Goal: Communication & Community: Answer question/provide support

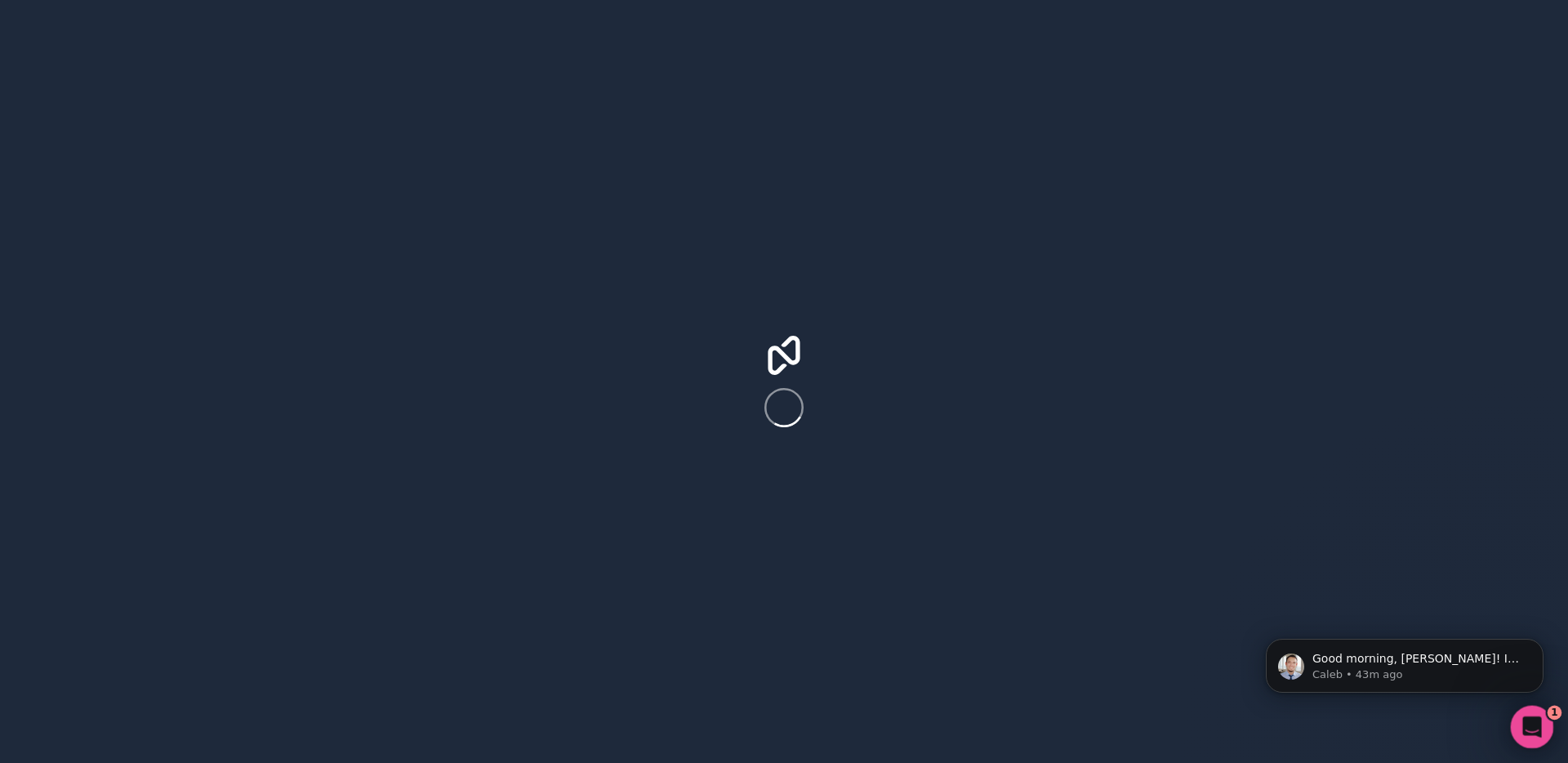
click at [1531, 732] on icon "Open Intercom Messenger" at bounding box center [1530, 724] width 27 height 27
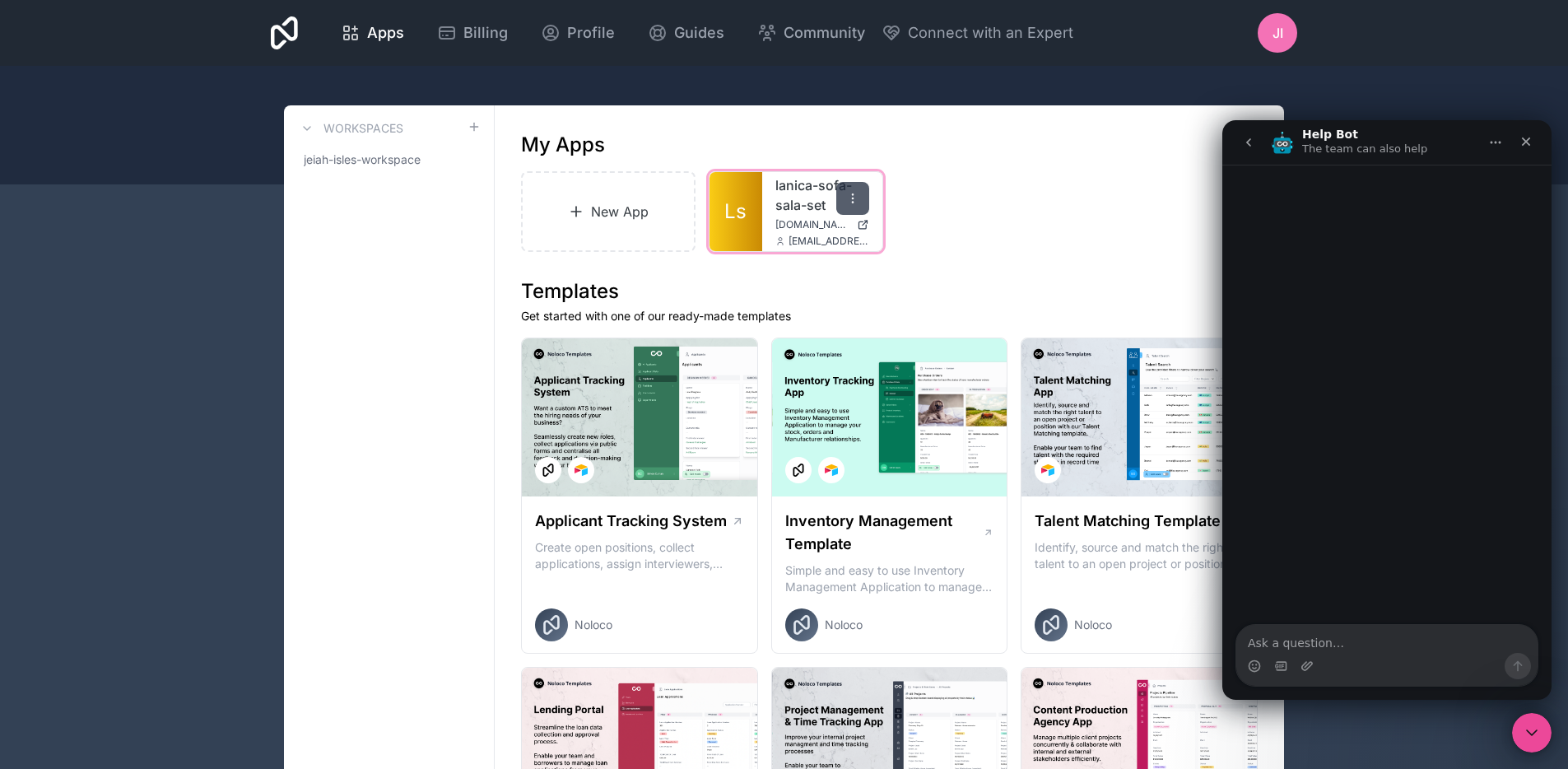
click at [855, 207] on div at bounding box center [852, 198] width 33 height 33
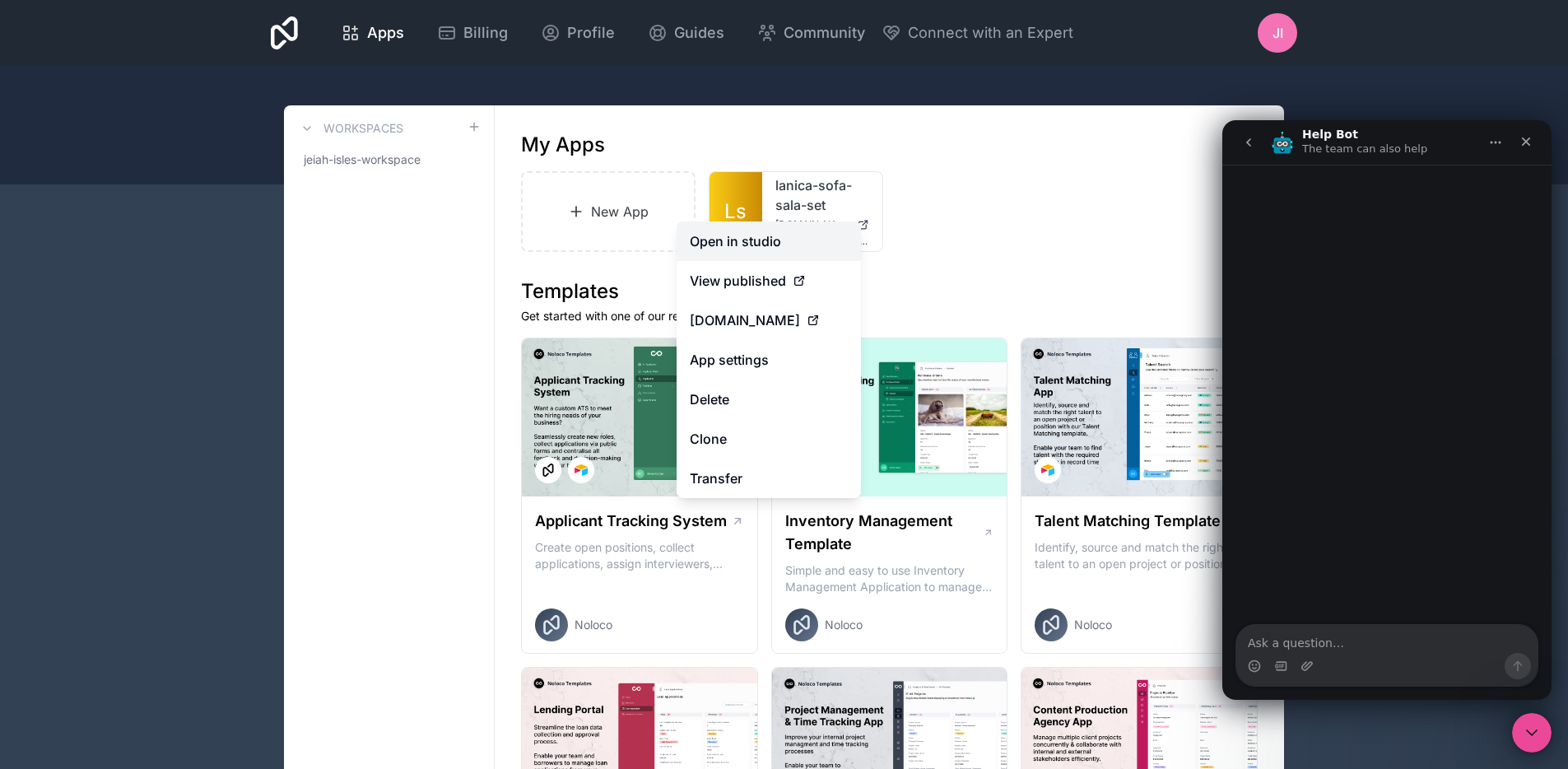
click at [784, 240] on link "Open in studio" at bounding box center [768, 242] width 185 height 40
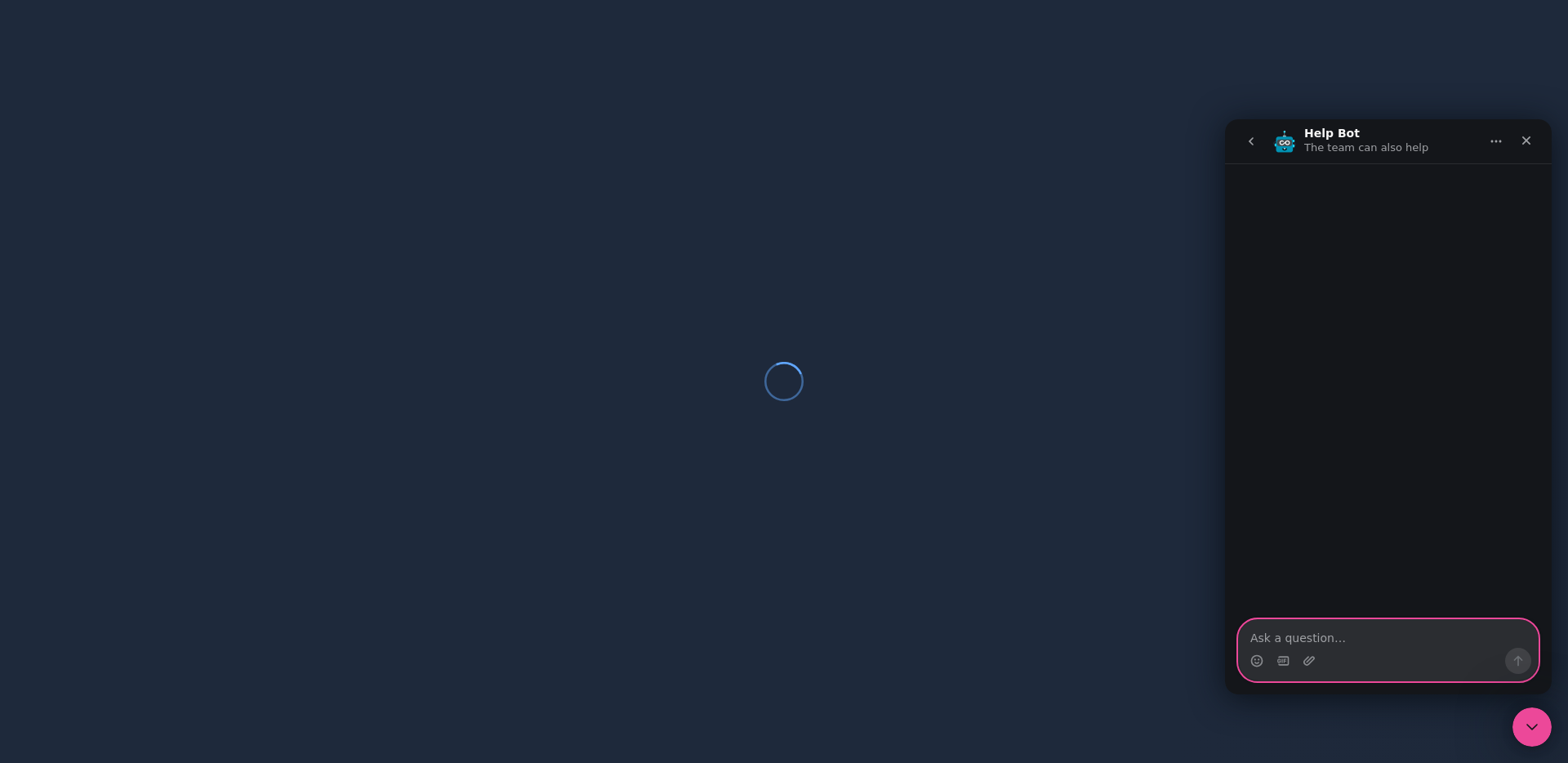
click at [1350, 632] on textarea "Ask a question…" at bounding box center [1389, 633] width 299 height 27
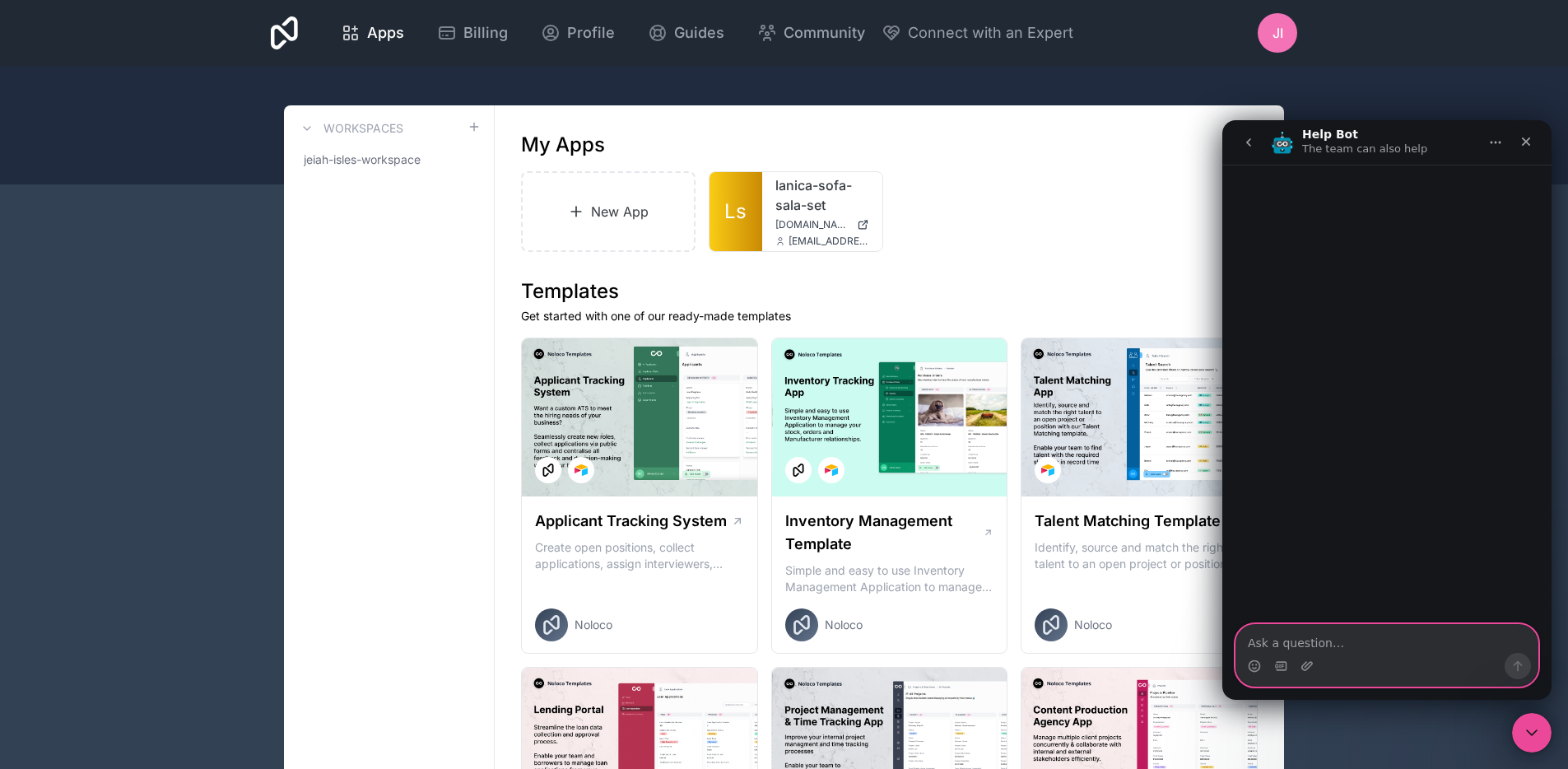
click at [1375, 640] on textarea "Ask a question…" at bounding box center [1387, 638] width 301 height 28
click at [1244, 130] on button "go back" at bounding box center [1248, 142] width 31 height 31
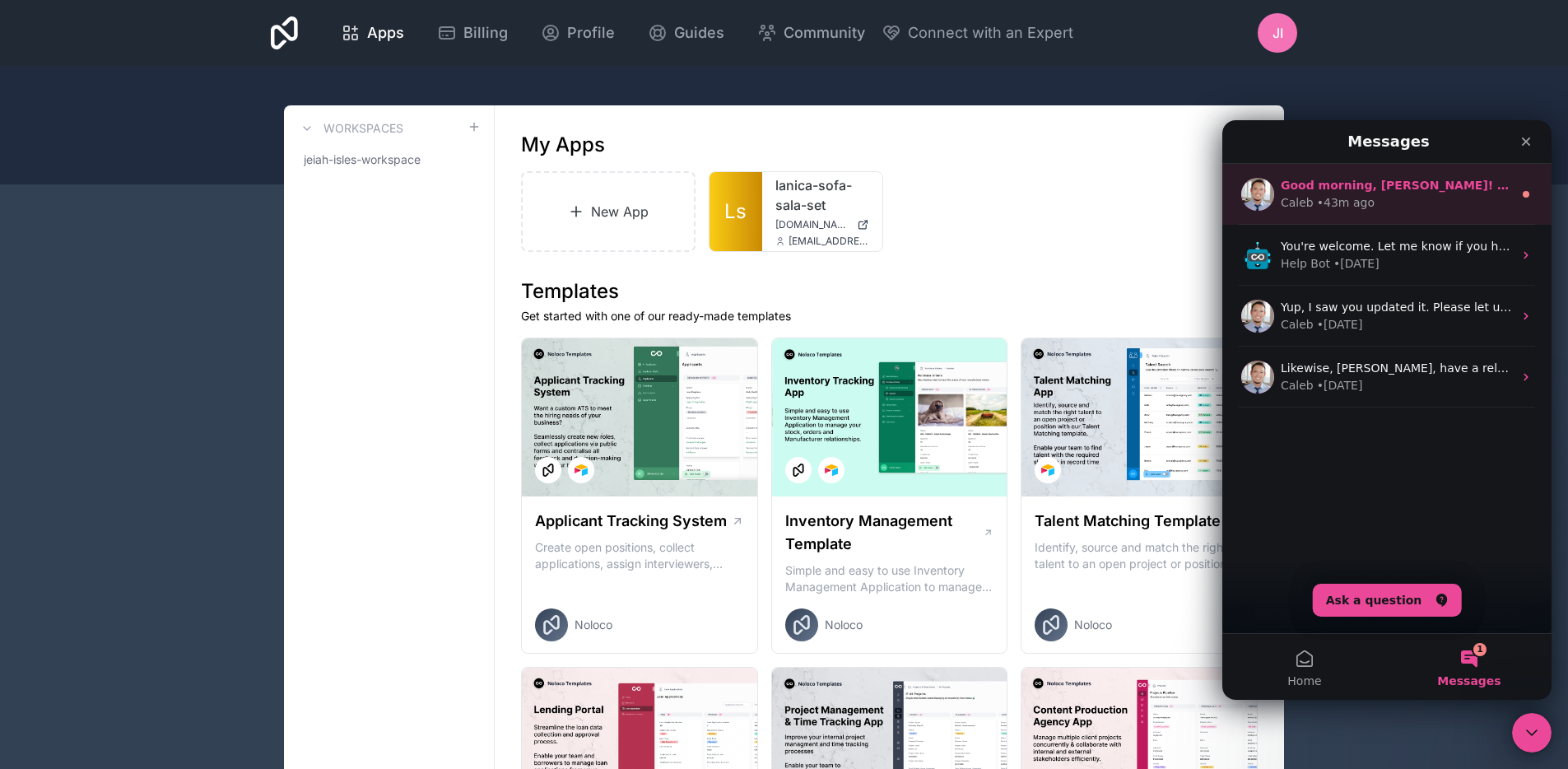
click at [1361, 210] on div "• 43m ago" at bounding box center [1345, 203] width 58 height 17
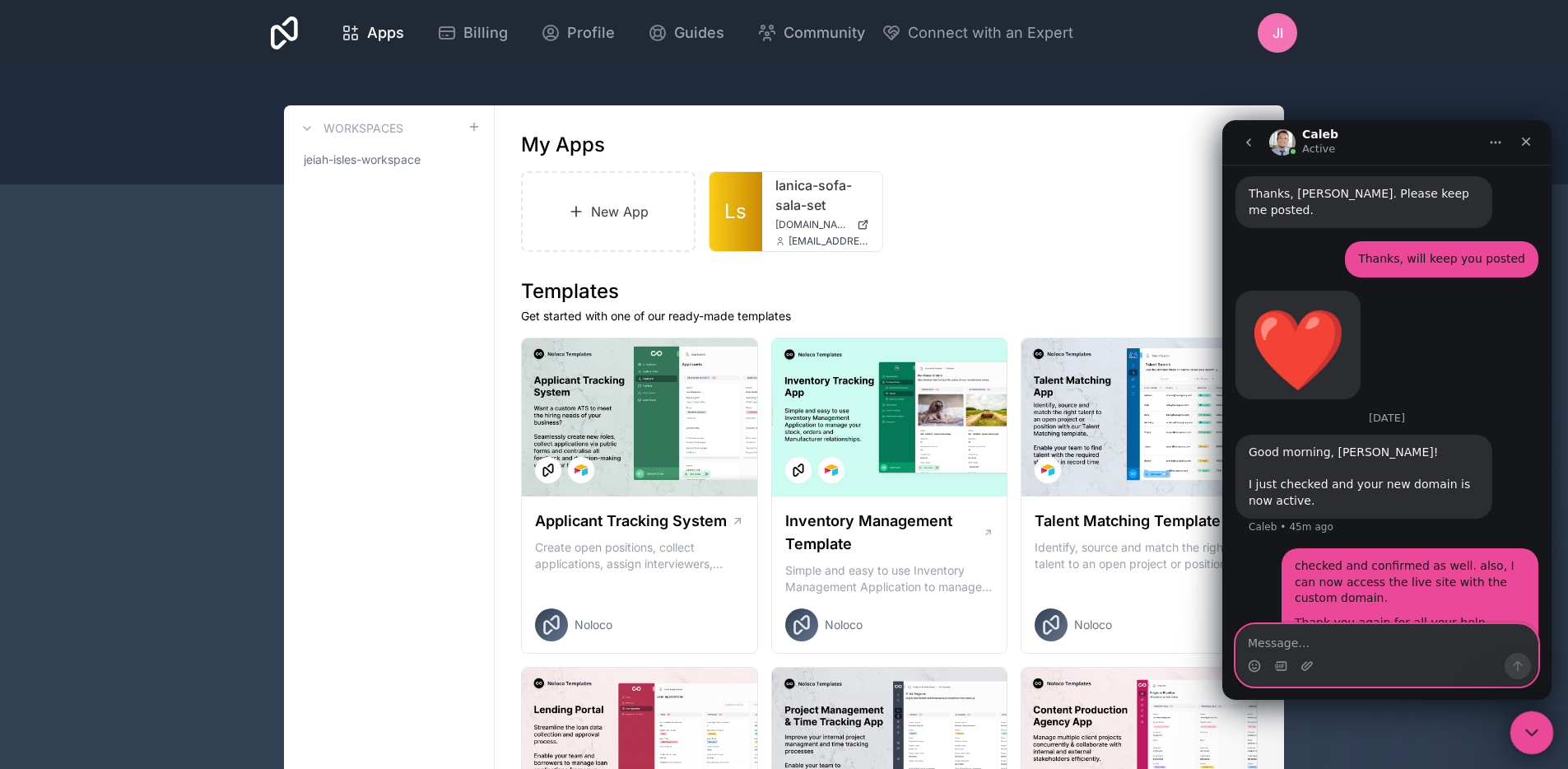
scroll to position [5531, 0]
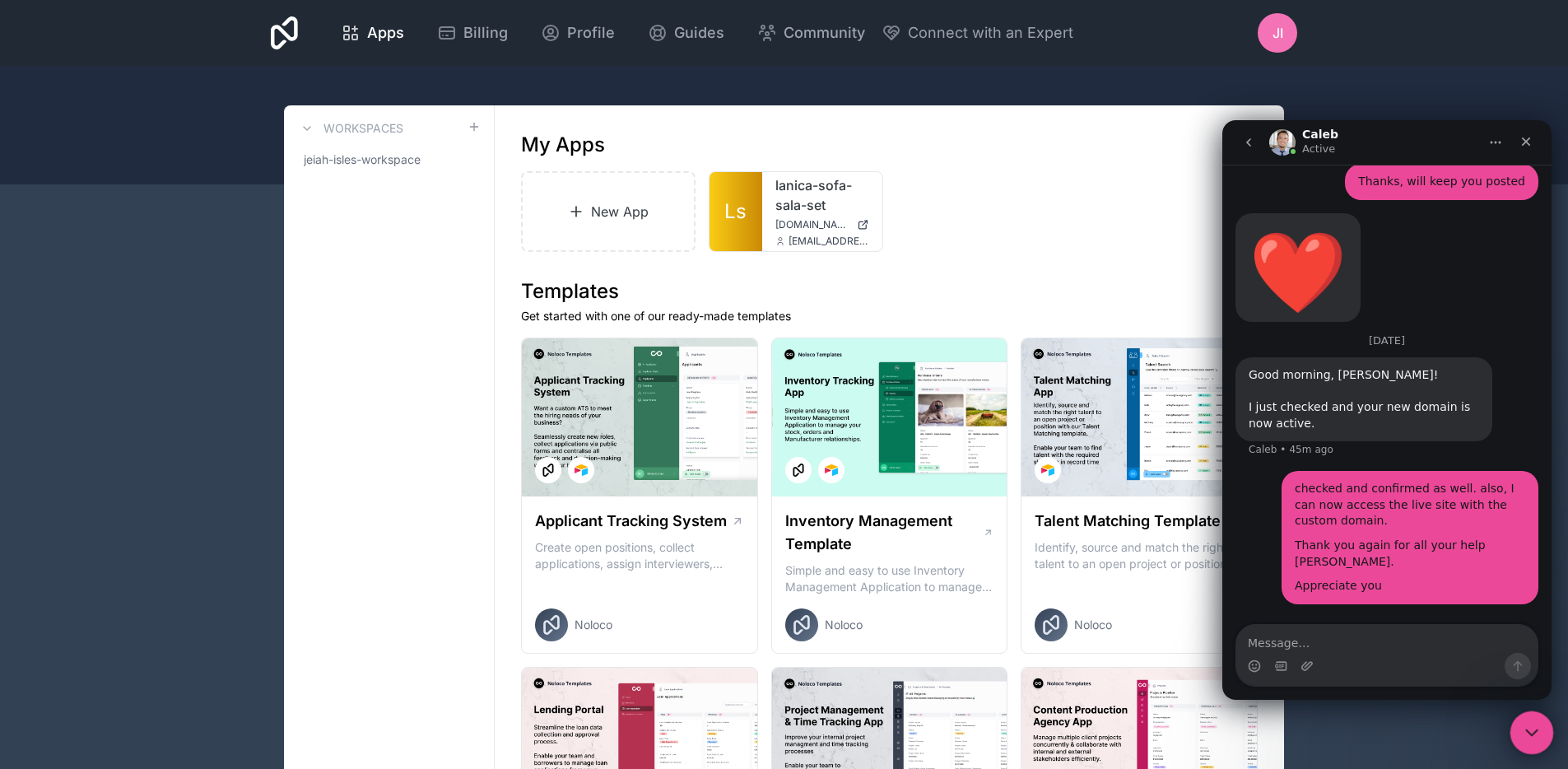
click at [1526, 728] on icon "Close Intercom Messenger" at bounding box center [1529, 730] width 11 height 7
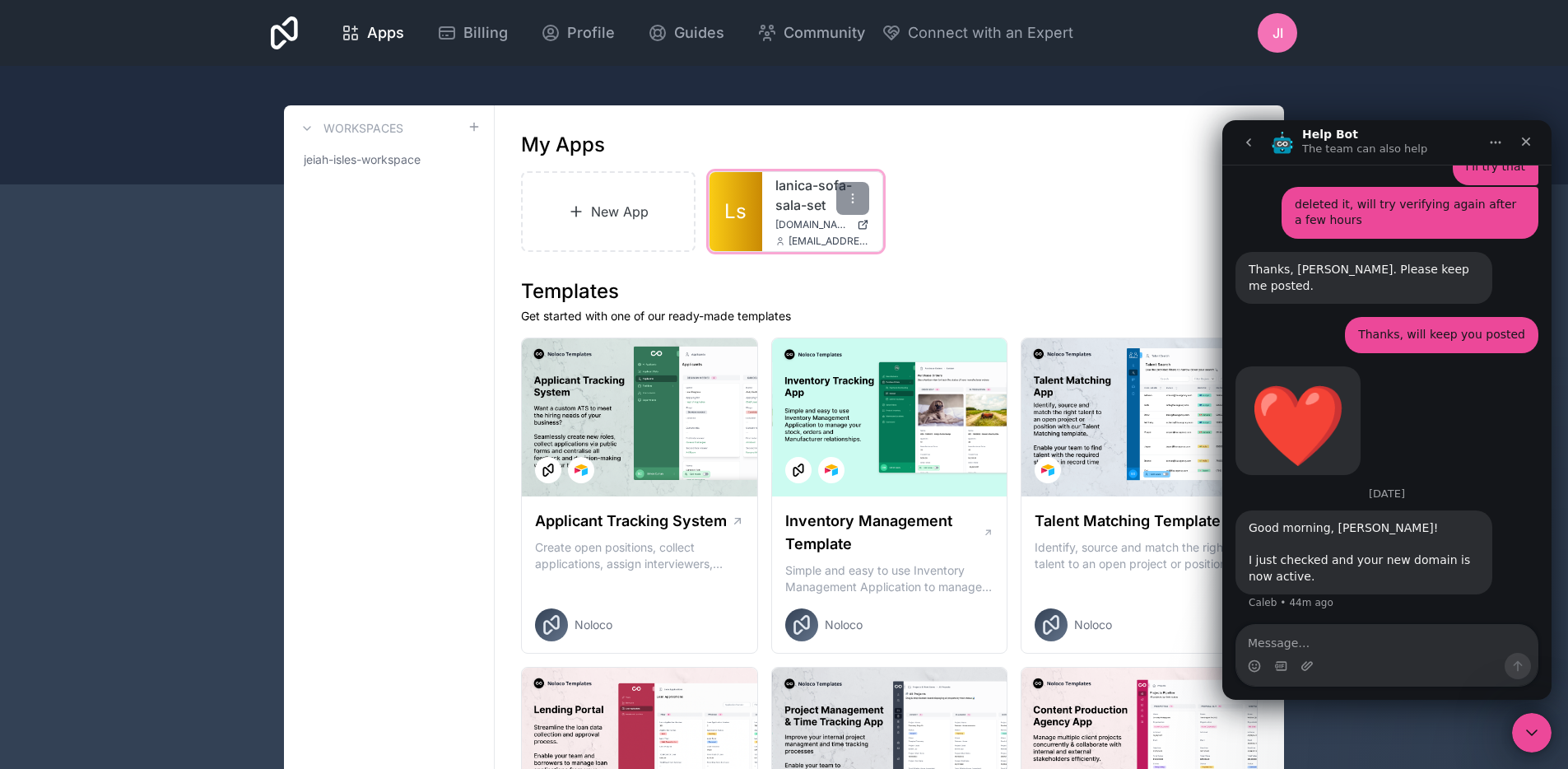
scroll to position [5400, 0]
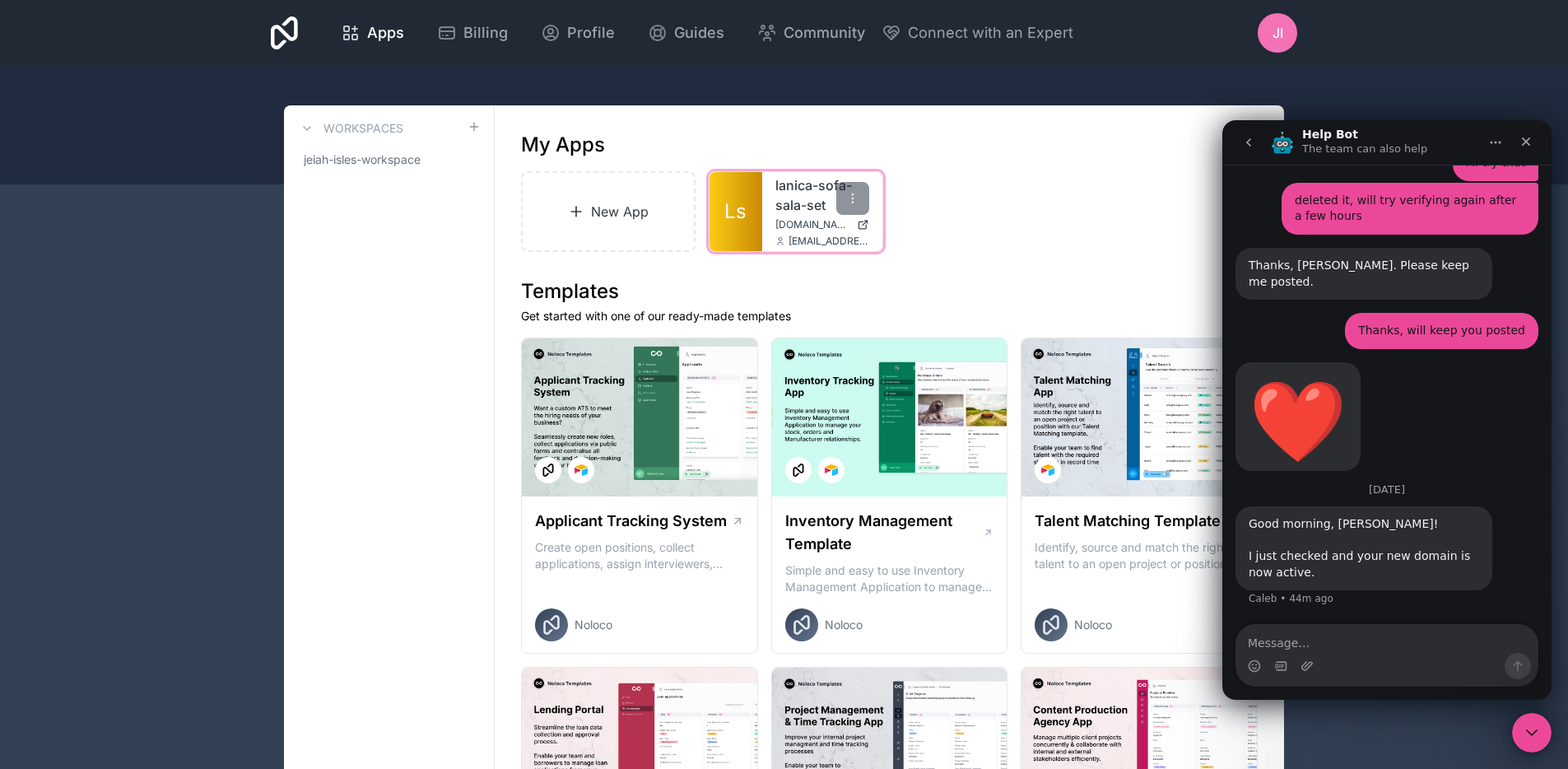
click at [866, 223] on icon at bounding box center [865, 223] width 5 height 5
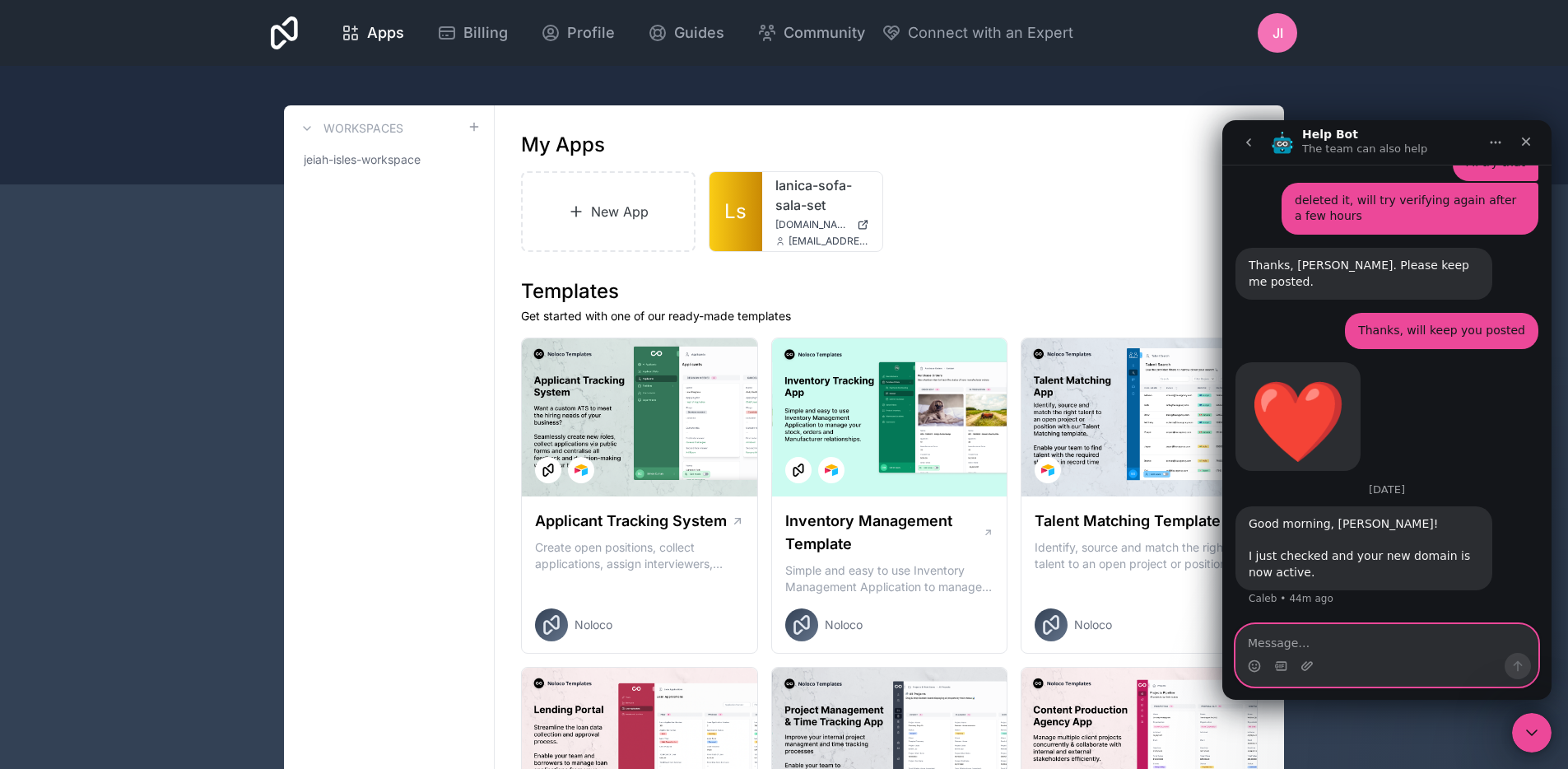
click at [1310, 638] on textarea "Message…" at bounding box center [1387, 638] width 301 height 28
click at [1309, 640] on textarea "Message…" at bounding box center [1387, 638] width 301 height 28
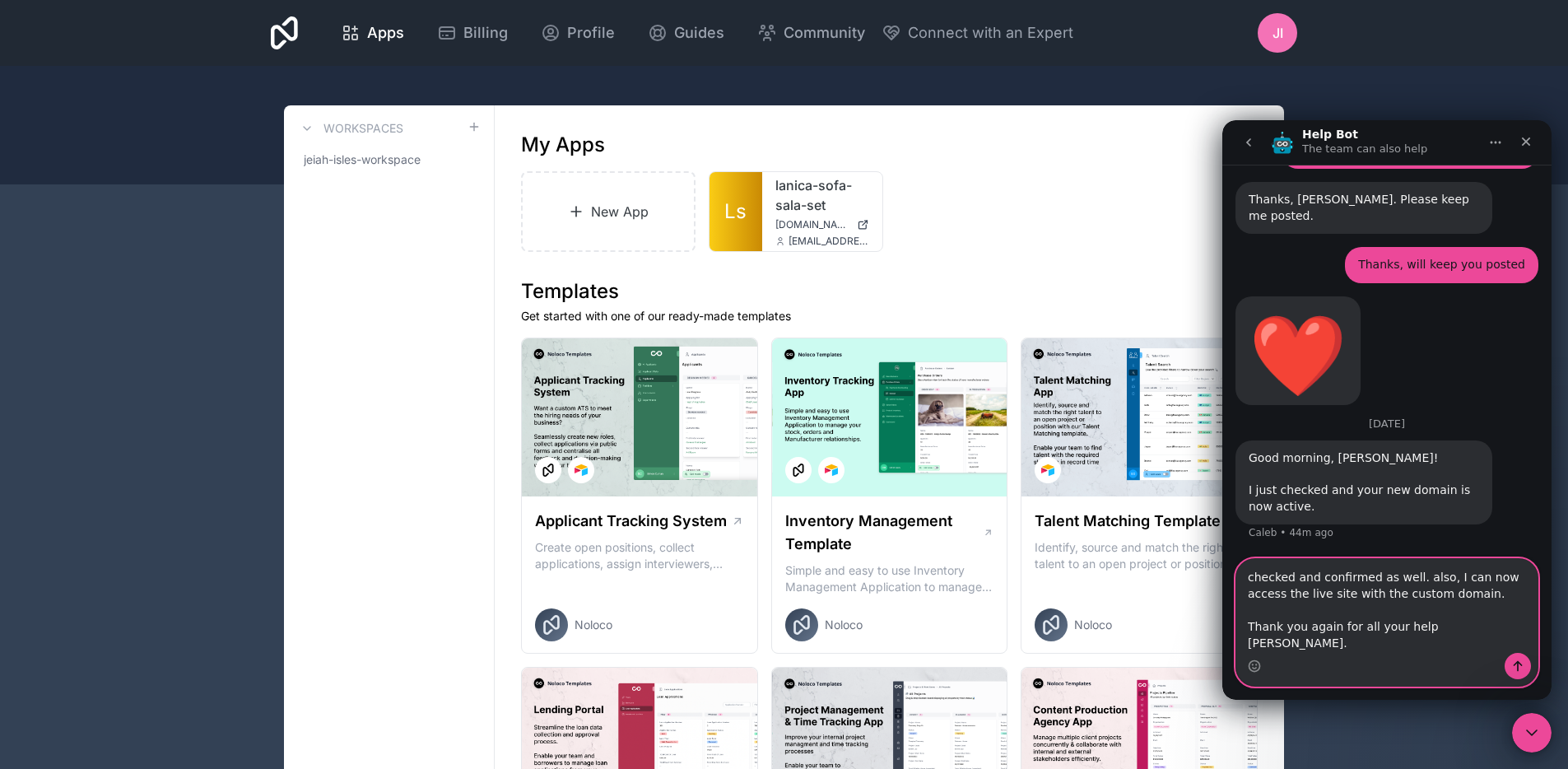
scroll to position [5483, 0]
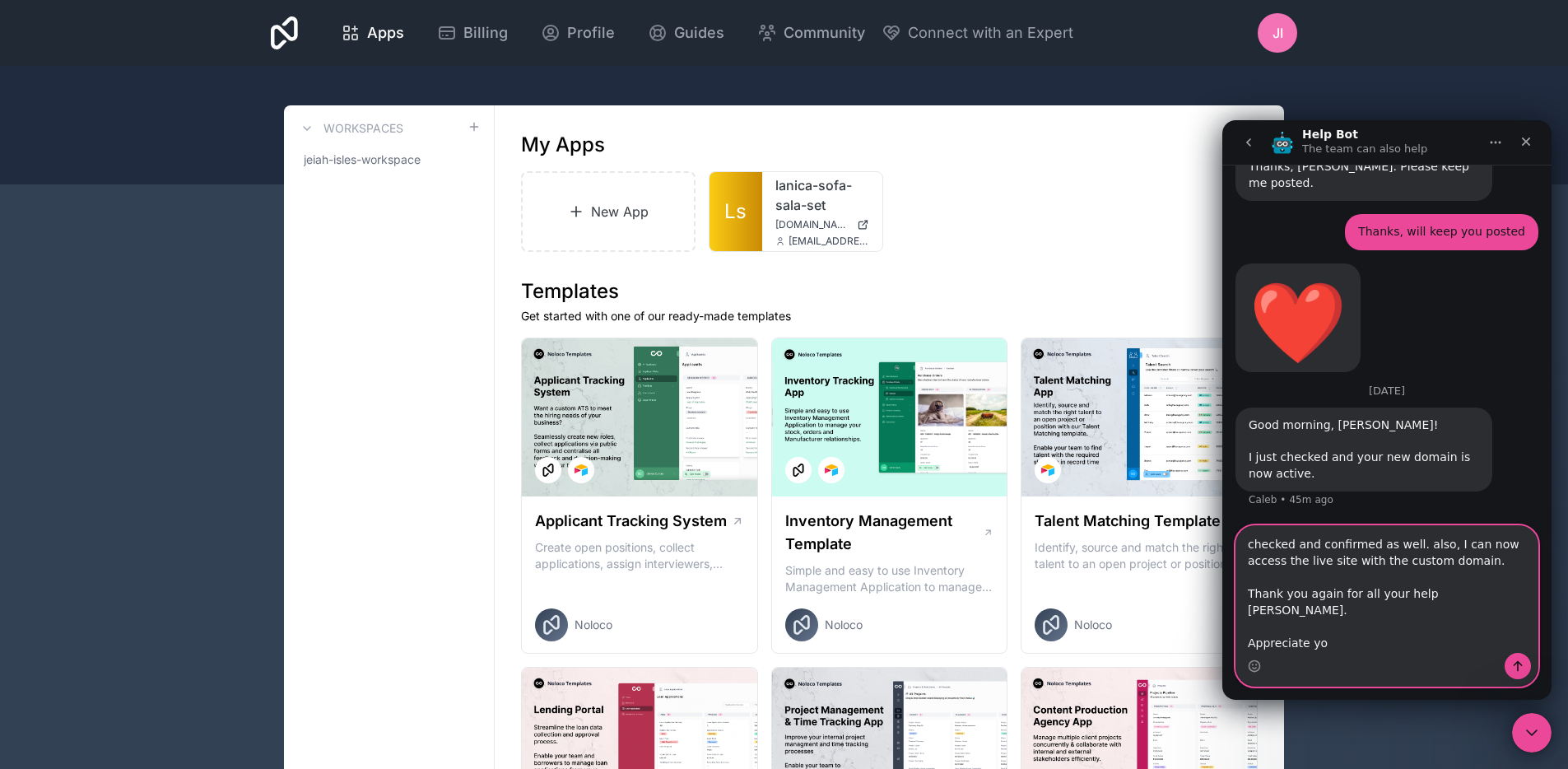
type textarea "checked and confirmed as well. also, I can now access the live site with the cu…"
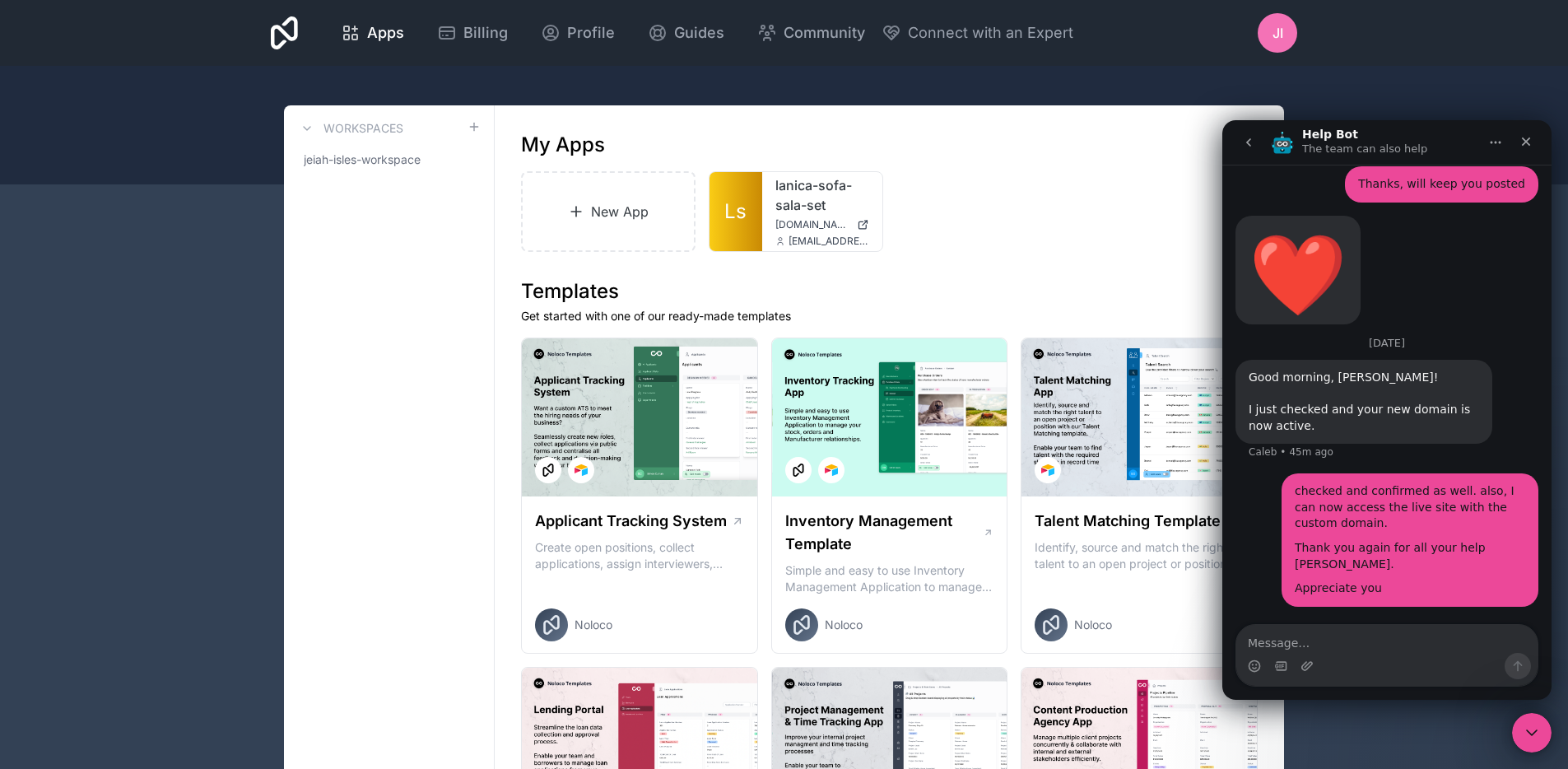
click at [1256, 147] on button "go back" at bounding box center [1248, 142] width 31 height 31
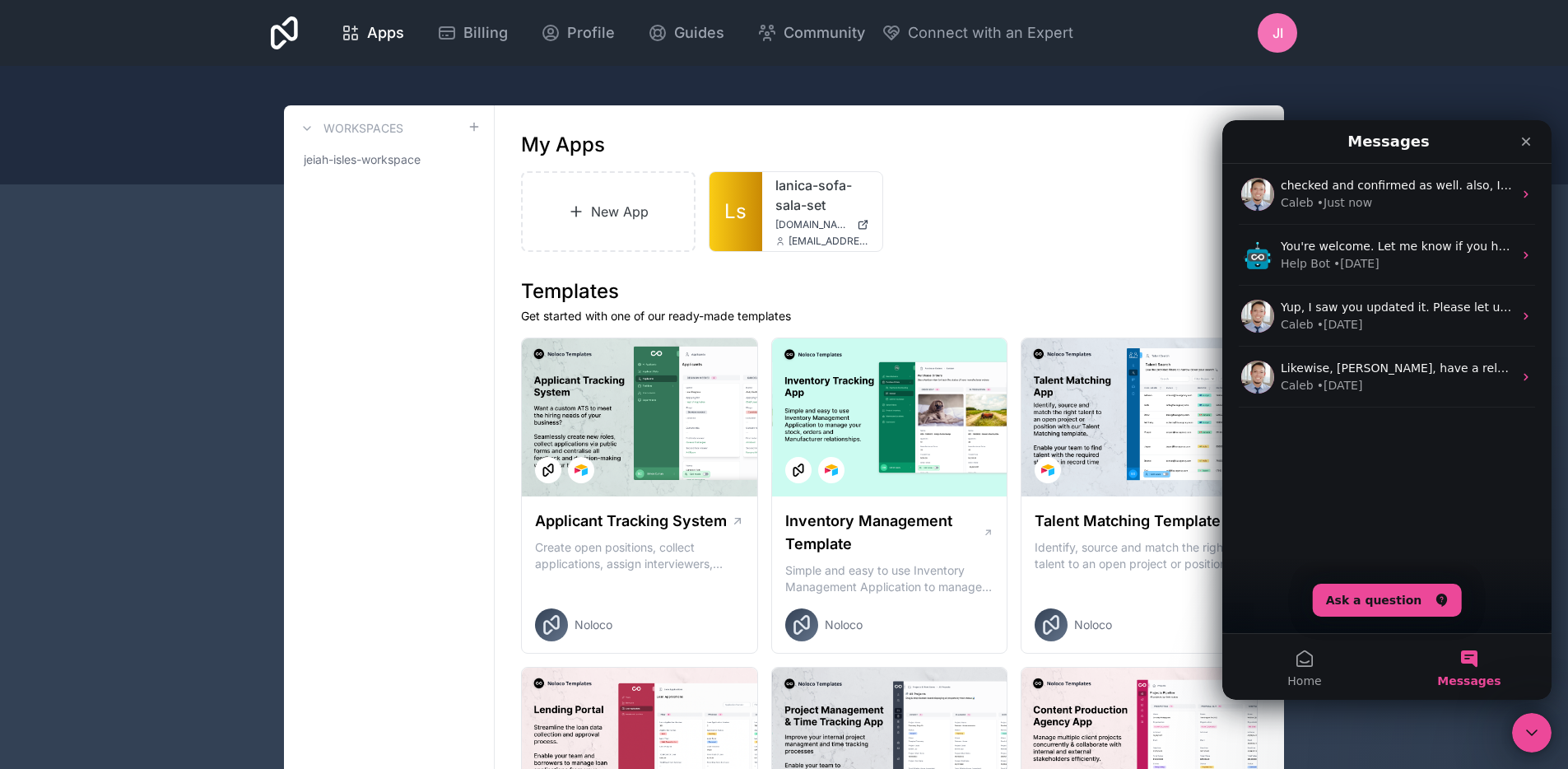
scroll to position [0, 0]
click at [1533, 138] on div "Close" at bounding box center [1526, 141] width 29 height 29
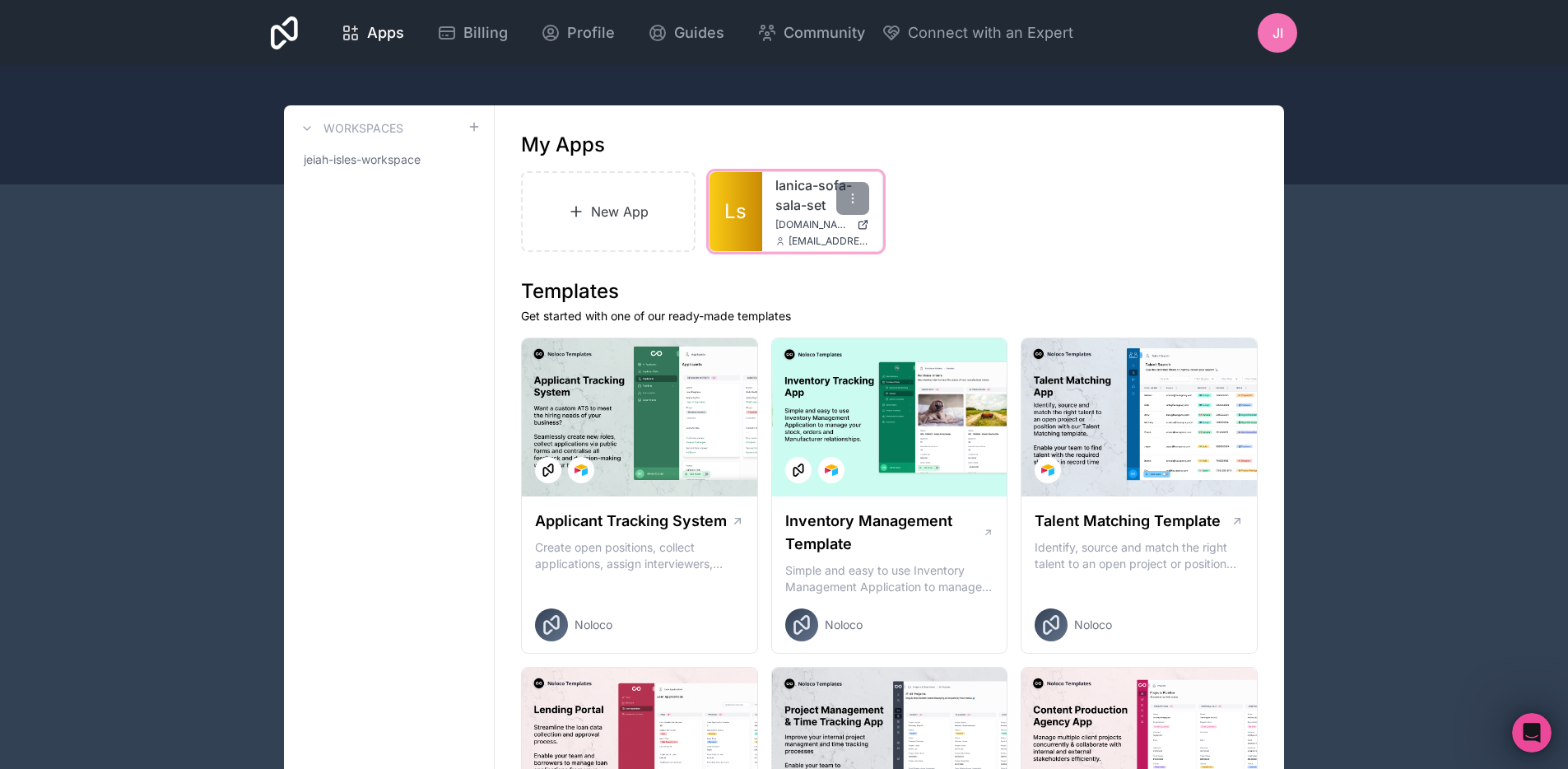
click at [777, 199] on link "lanica-sofa-sala-set" at bounding box center [822, 195] width 94 height 40
